Goal: Check status: Check status

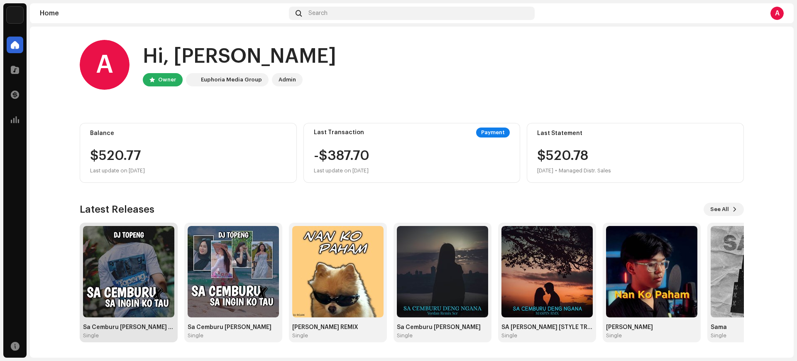
click at [147, 296] on img at bounding box center [128, 271] width 91 height 91
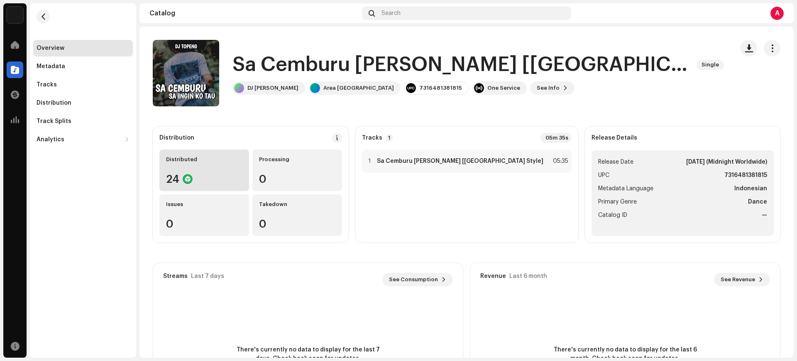
click at [194, 169] on div "Distributed 24" at bounding box center [204, 170] width 90 height 42
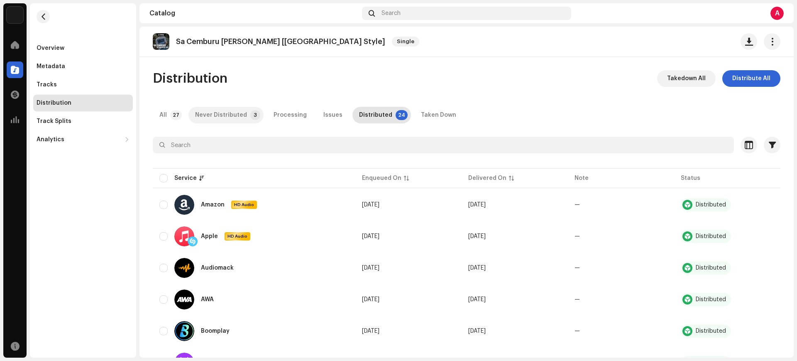
click at [250, 114] on p-badge "3" at bounding box center [255, 115] width 10 height 10
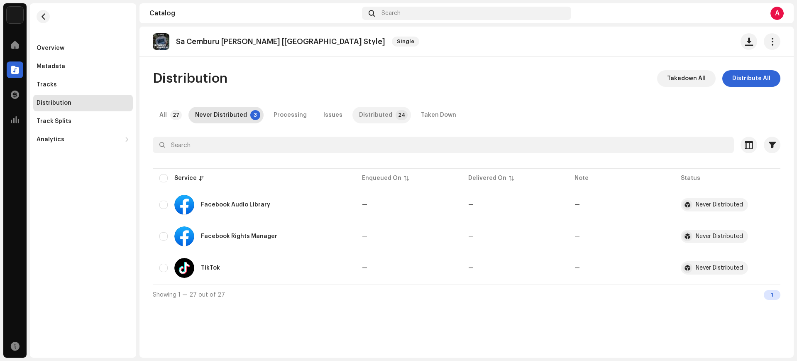
click at [371, 121] on div "Distributed" at bounding box center [375, 115] width 33 height 17
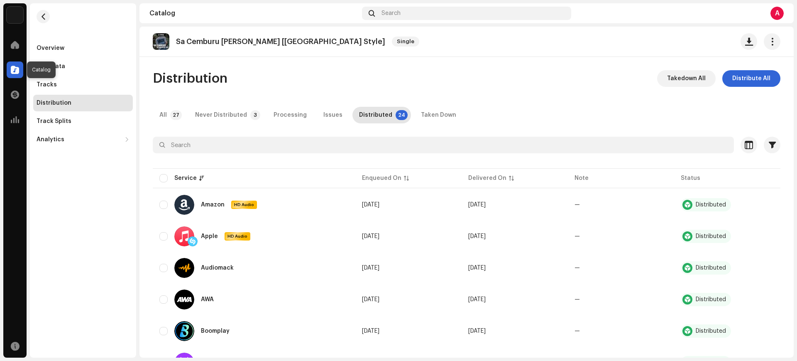
click at [16, 64] on div at bounding box center [15, 69] width 17 height 17
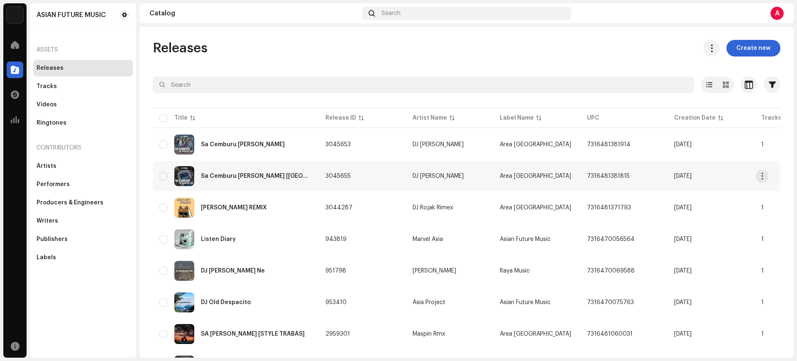
click at [374, 178] on td "3045655" at bounding box center [362, 176] width 87 height 30
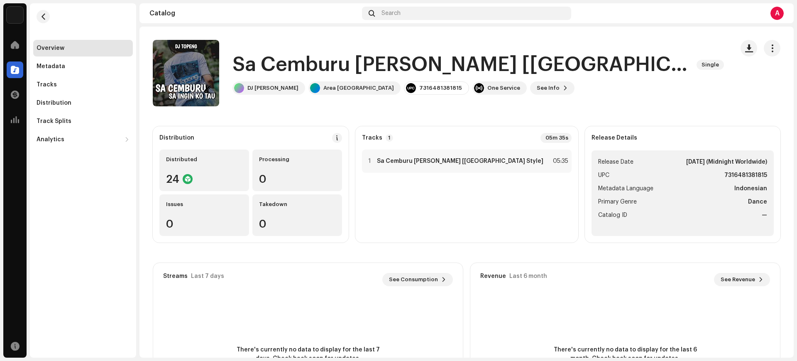
click at [15, 55] on div "Home" at bounding box center [14, 44] width 23 height 23
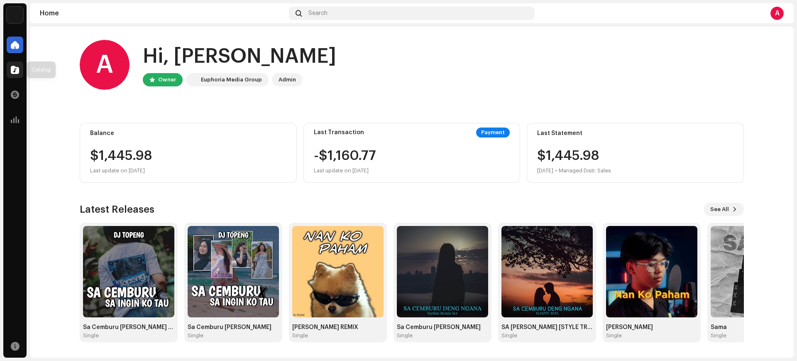
click at [7, 76] on div at bounding box center [15, 69] width 17 height 17
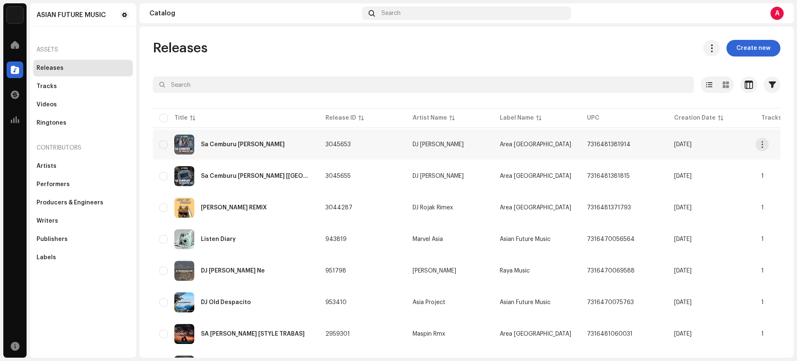
click at [247, 149] on div "Sa Cemburu [PERSON_NAME]" at bounding box center [235, 145] width 153 height 20
